Goal: Transaction & Acquisition: Purchase product/service

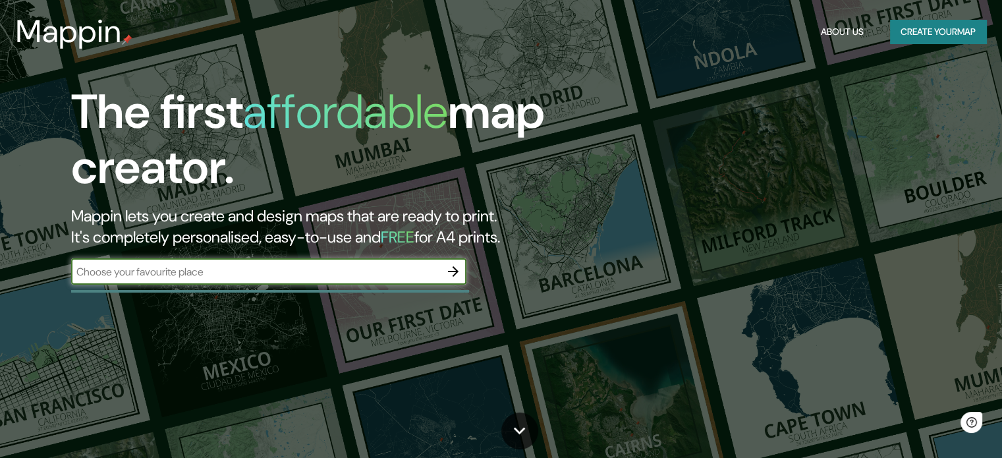
click at [343, 272] on input "text" at bounding box center [255, 271] width 369 height 15
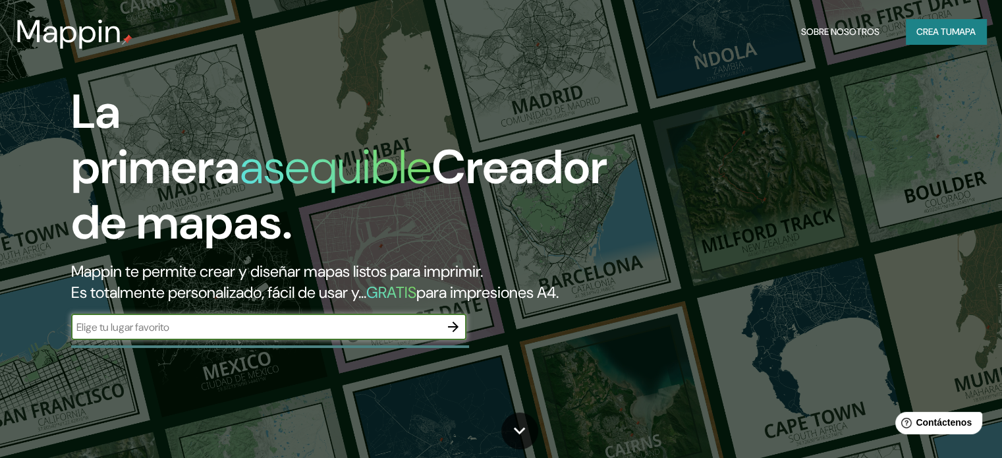
click at [276, 340] on div "​" at bounding box center [268, 327] width 395 height 26
type input "[GEOGRAPHIC_DATA]"
click at [466, 340] on button "button" at bounding box center [453, 327] width 26 height 26
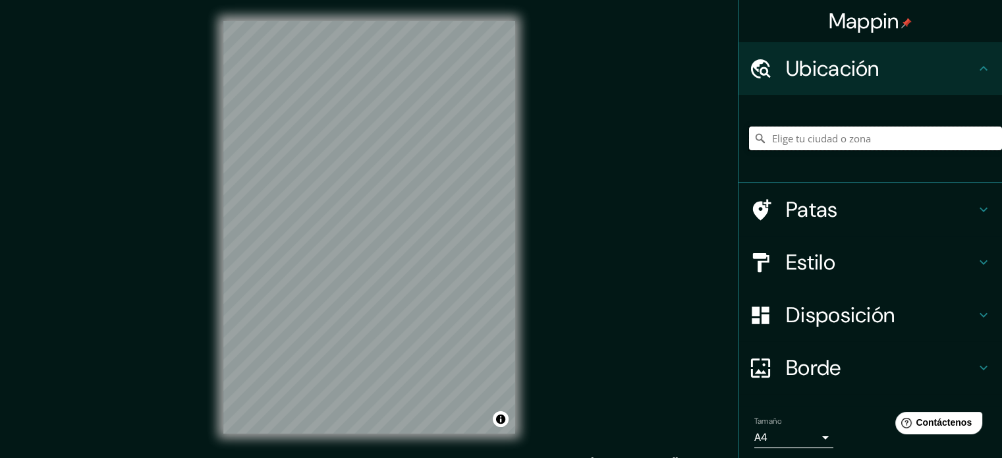
click at [800, 144] on input "Elige tu ciudad o zona" at bounding box center [875, 138] width 253 height 24
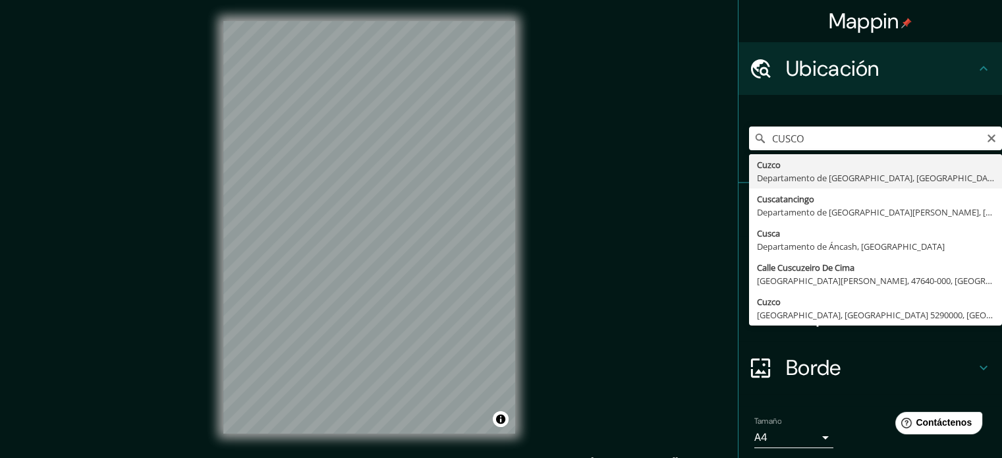
type input "Cusco, [GEOGRAPHIC_DATA], [GEOGRAPHIC_DATA]"
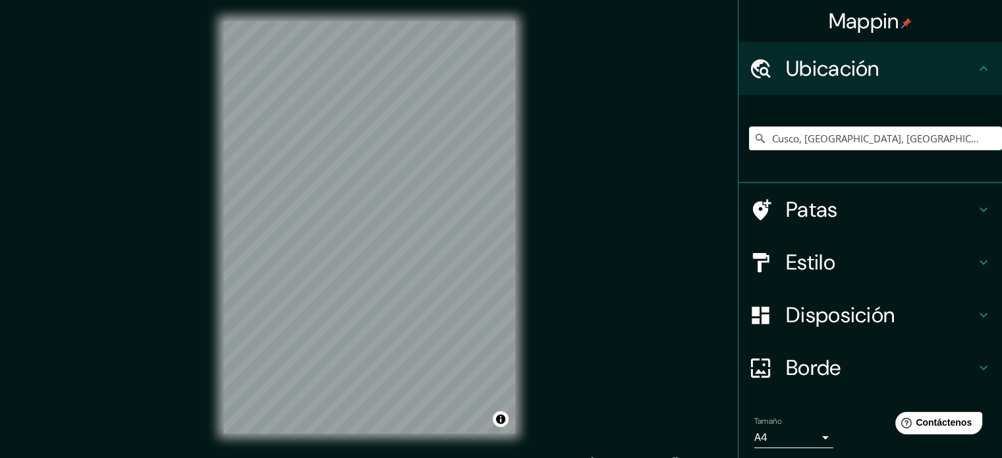
click at [578, 280] on div "Mappin Ubicación Cusco, [GEOGRAPHIC_DATA], [GEOGRAPHIC_DATA] Patas Estilo Dispo…" at bounding box center [501, 238] width 1002 height 476
click at [530, 281] on div "© Mapbox © OpenStreetMap Improve this map" at bounding box center [369, 227] width 334 height 455
drag, startPoint x: 414, startPoint y: 250, endPoint x: 406, endPoint y: 244, distance: 9.0
click at [406, 244] on div at bounding box center [410, 246] width 11 height 11
click at [907, 250] on h4 "Estilo" at bounding box center [881, 262] width 190 height 26
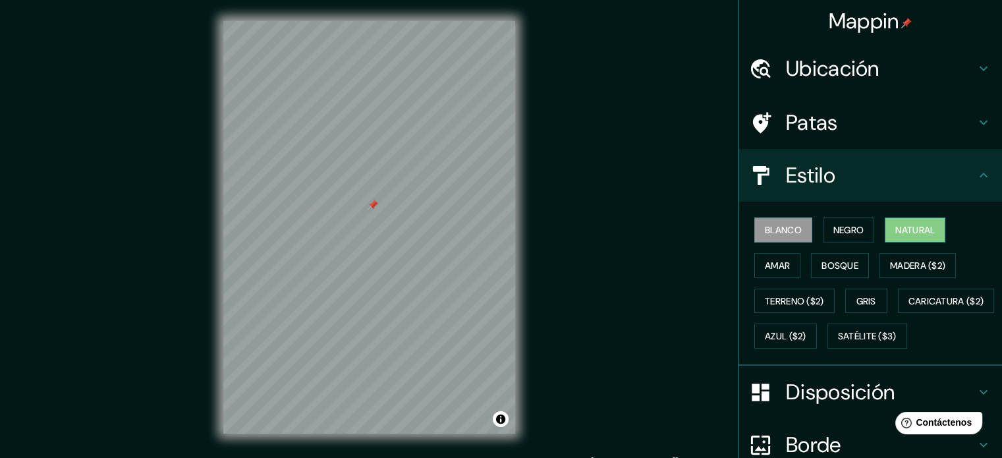
click at [895, 231] on font "Natural" at bounding box center [915, 230] width 40 height 12
click at [779, 267] on font "Amar" at bounding box center [777, 266] width 25 height 12
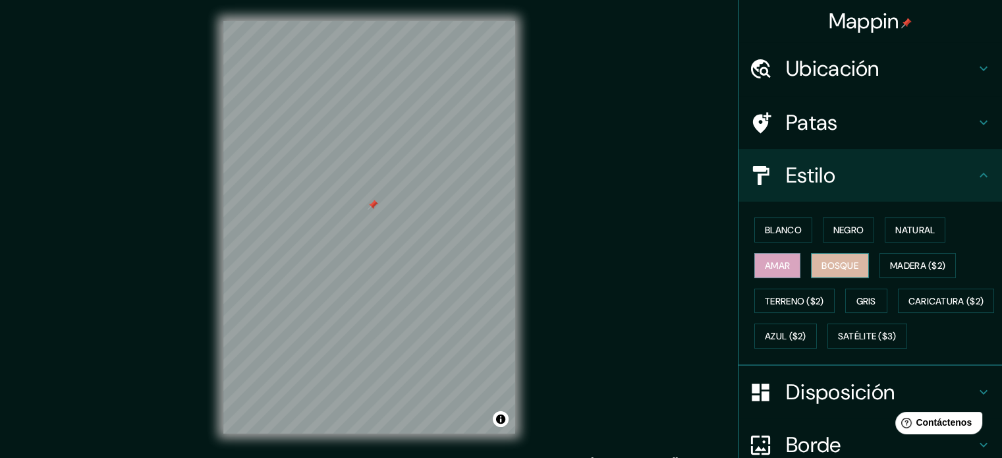
click at [835, 260] on font "Bosque" at bounding box center [840, 266] width 37 height 12
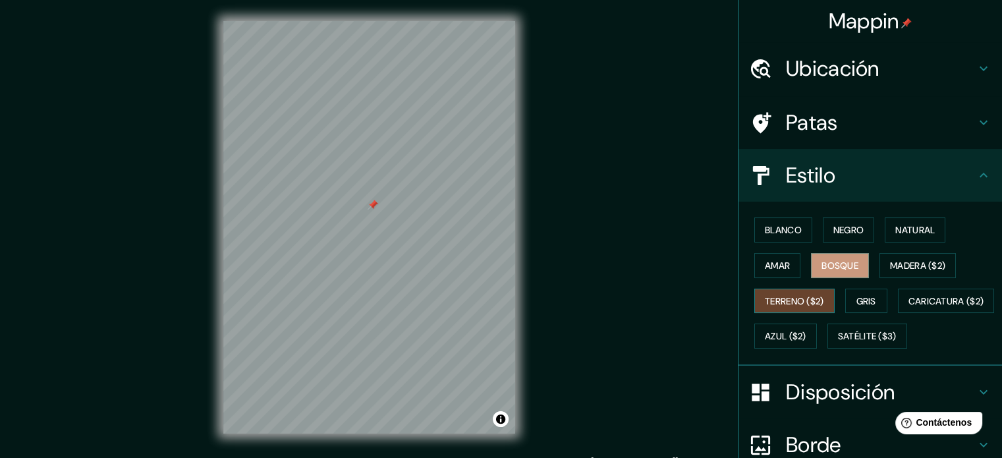
click at [791, 295] on font "Terreno ($2)" at bounding box center [794, 301] width 59 height 12
click at [872, 299] on button "Gris" at bounding box center [866, 301] width 42 height 25
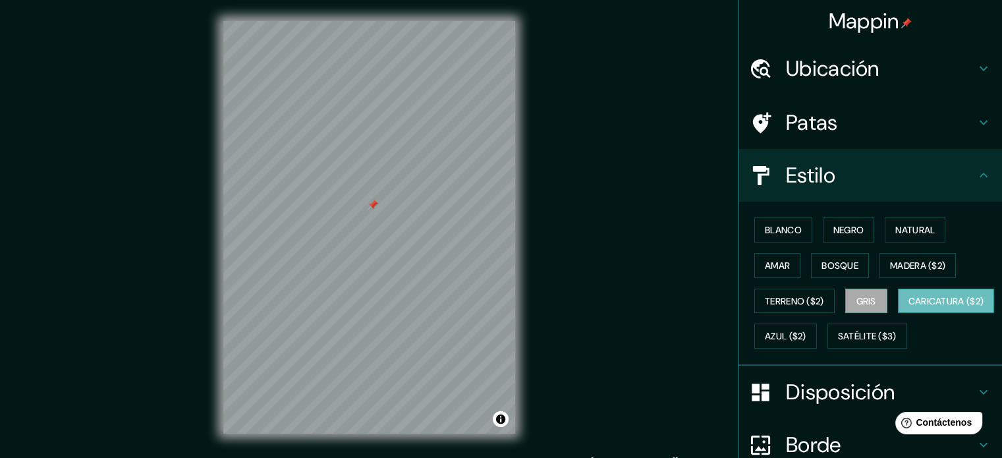
click at [908, 307] on font "Caricatura ($2)" at bounding box center [946, 301] width 76 height 12
click at [838, 343] on font "Satélite ($3)" at bounding box center [867, 337] width 59 height 12
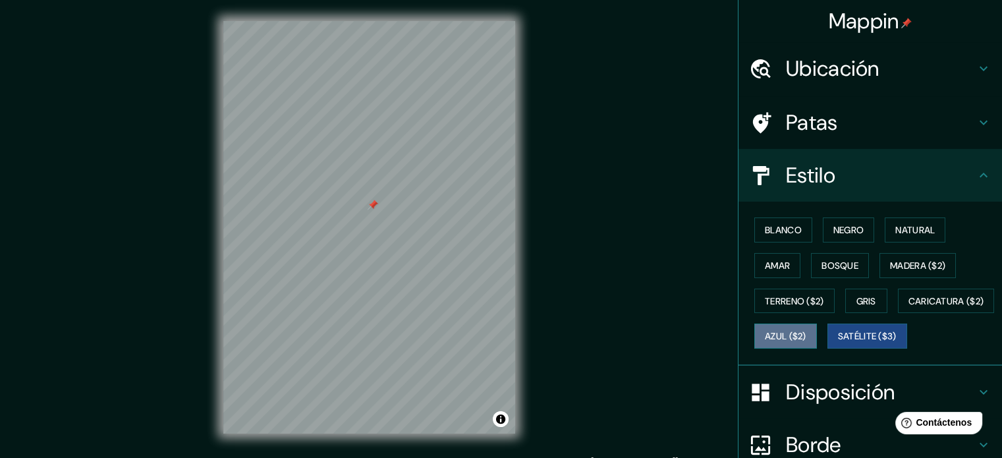
click at [806, 331] on font "Azul ($2)" at bounding box center [786, 337] width 42 height 12
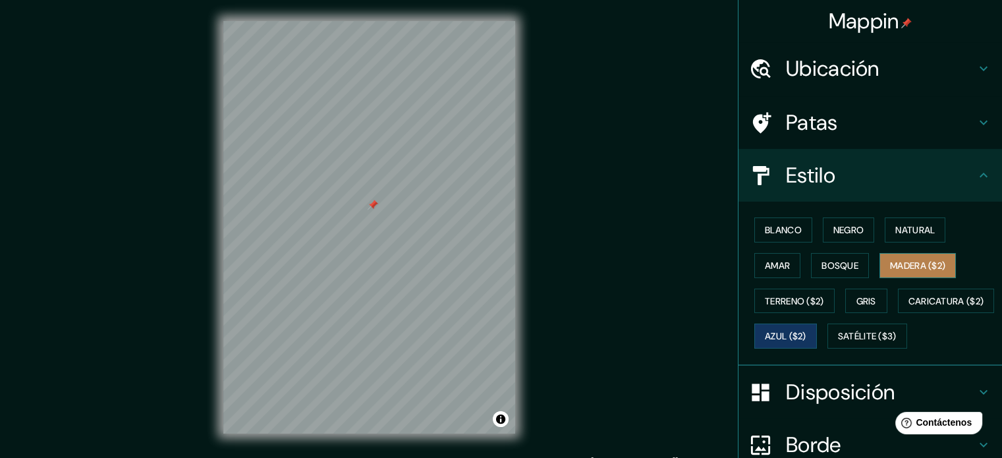
click at [912, 254] on button "Madera ($2)" at bounding box center [918, 265] width 76 height 25
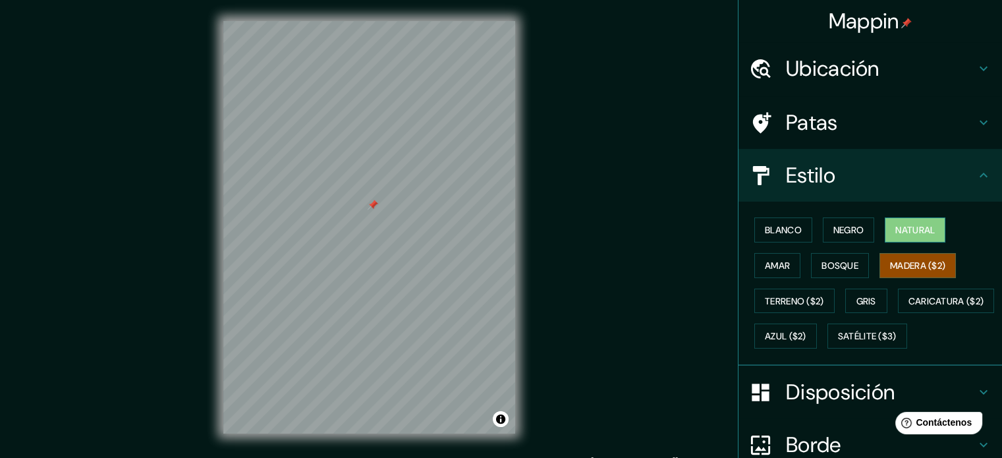
click at [913, 229] on font "Natural" at bounding box center [915, 230] width 40 height 12
click at [938, 123] on h4 "Patas" at bounding box center [881, 122] width 190 height 26
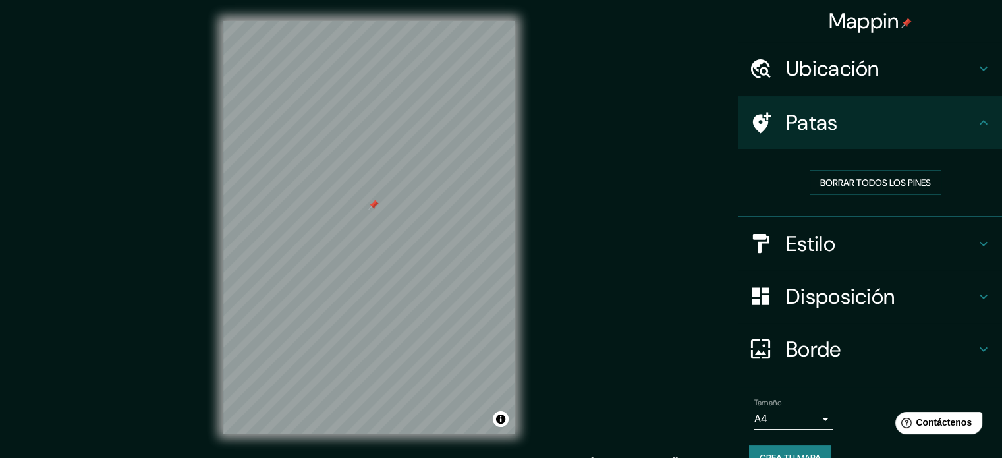
scroll to position [26, 0]
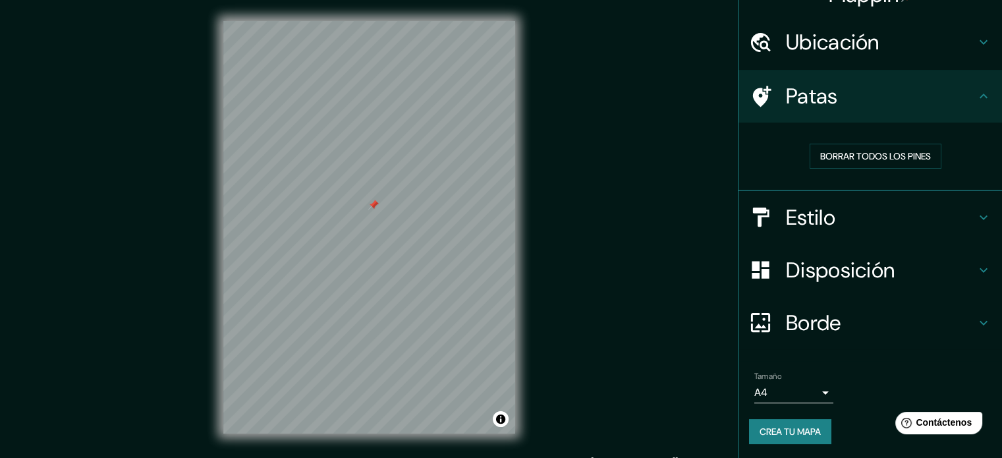
click at [890, 310] on h4 "Borde" at bounding box center [881, 323] width 190 height 26
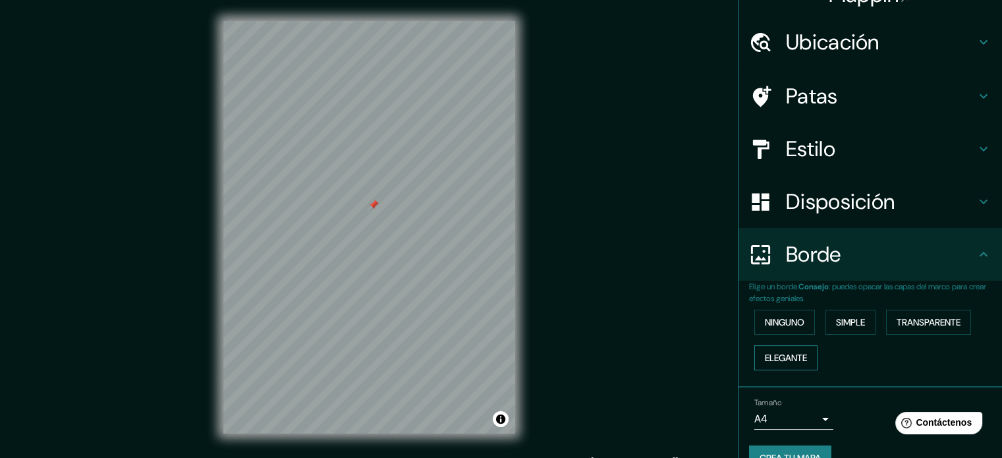
click at [774, 352] on font "Elegante" at bounding box center [786, 358] width 42 height 12
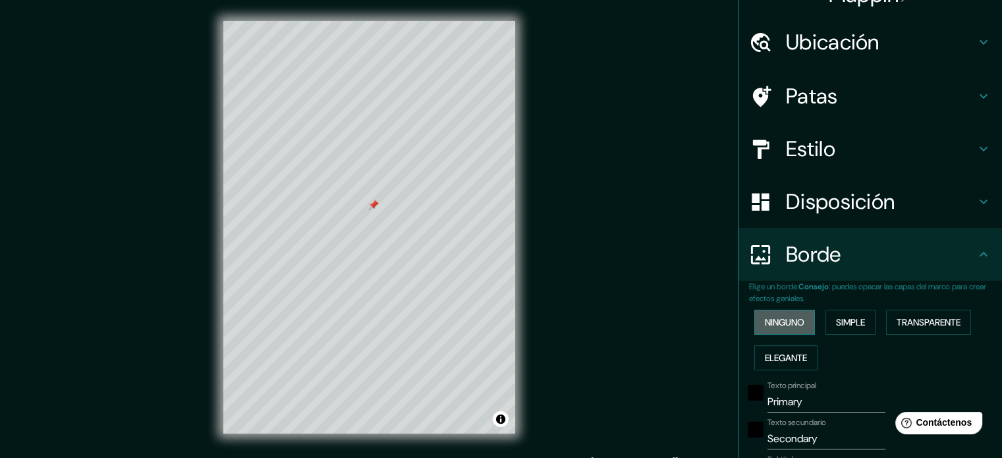
click at [777, 329] on button "Ninguno" at bounding box center [784, 322] width 61 height 25
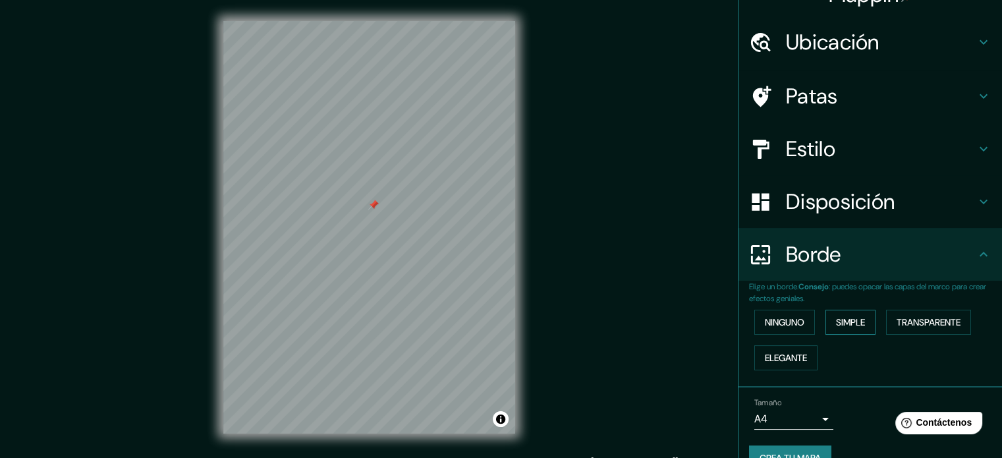
click at [851, 318] on font "Simple" at bounding box center [850, 322] width 29 height 12
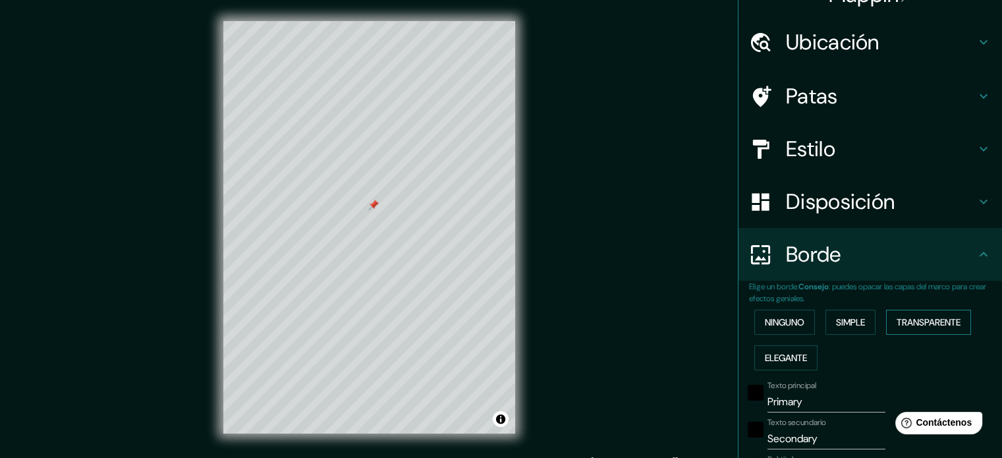
click at [936, 323] on font "Transparente" at bounding box center [929, 322] width 64 height 12
click at [796, 325] on button "Ninguno" at bounding box center [784, 322] width 61 height 25
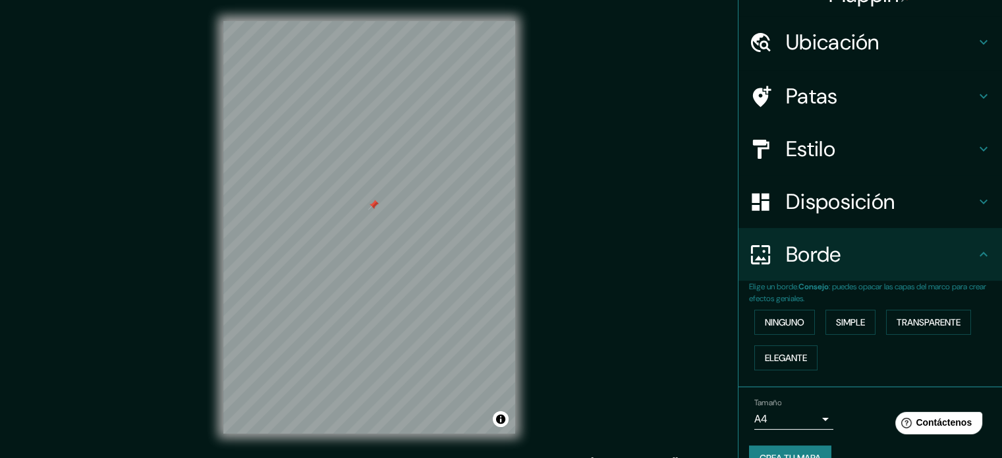
scroll to position [53, 0]
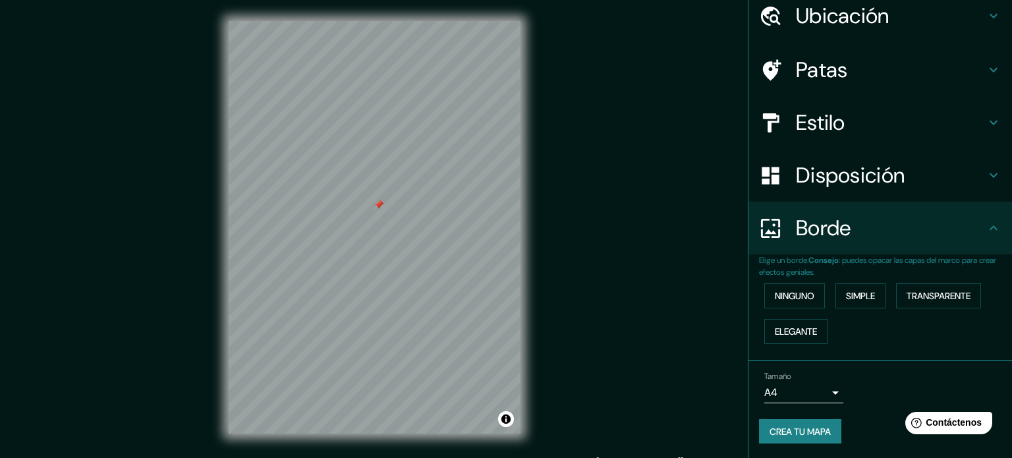
click at [809, 395] on body "Mappin Ubicación Cusco, [GEOGRAPHIC_DATA], [GEOGRAPHIC_DATA] Patas Estilo Dispo…" at bounding box center [506, 229] width 1012 height 458
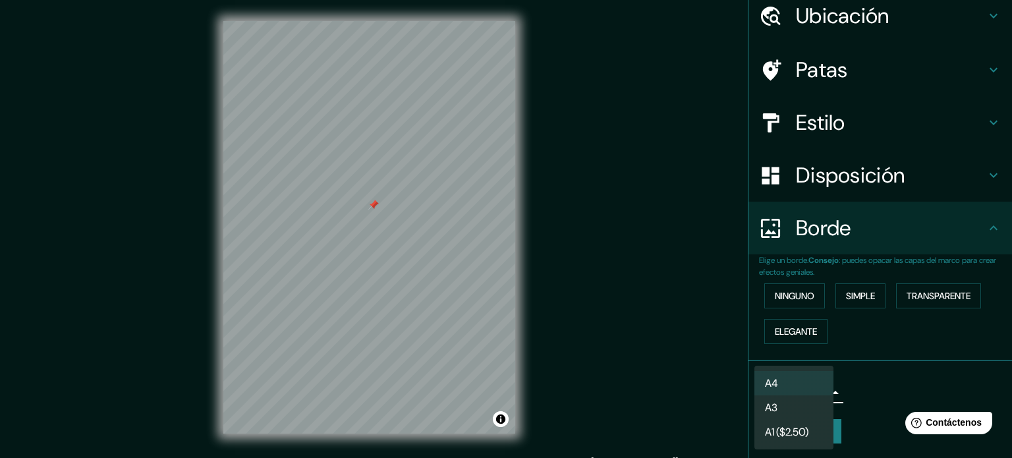
click at [801, 410] on li "A3" at bounding box center [793, 407] width 79 height 24
type input "a4"
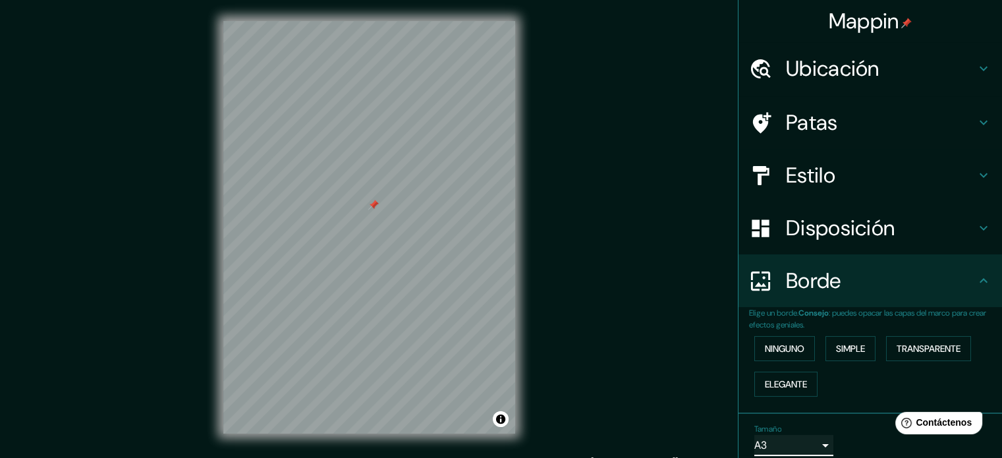
scroll to position [0, 0]
click at [880, 171] on h4 "Estilo" at bounding box center [881, 175] width 190 height 26
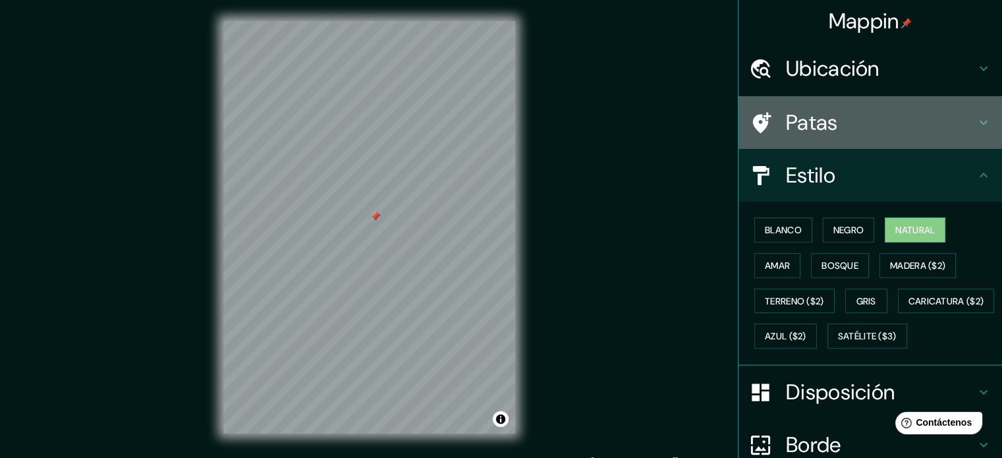
click at [868, 117] on h4 "Patas" at bounding box center [881, 122] width 190 height 26
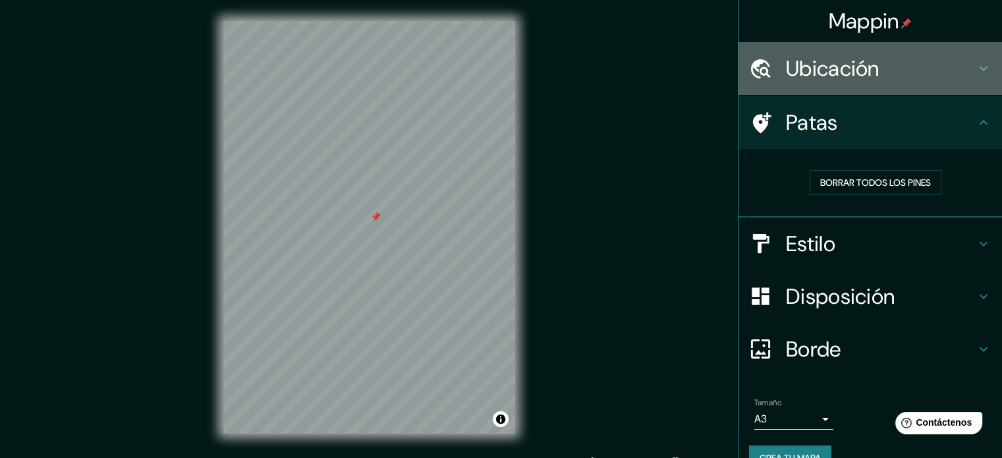
click at [910, 67] on h4 "Ubicación" at bounding box center [881, 68] width 190 height 26
